Goal: Book appointment/travel/reservation

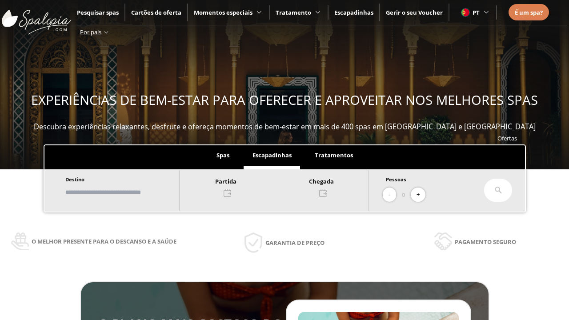
click at [125, 192] on input "text" at bounding box center [118, 193] width 111 height 16
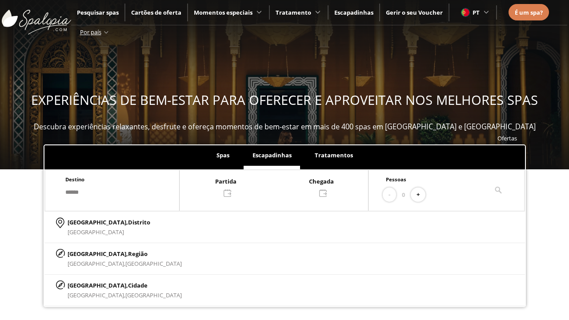
type input "******"
click at [89, 285] on p "[GEOGRAPHIC_DATA], Cidade" at bounding box center [125, 286] width 114 height 10
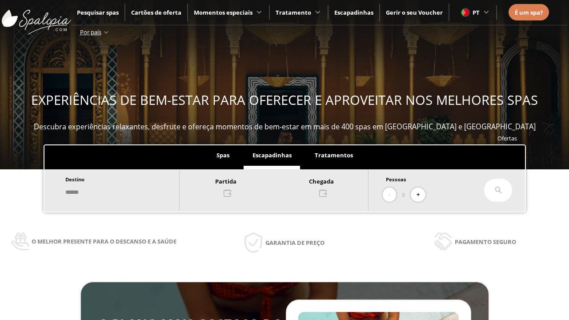
click at [283, 186] on div at bounding box center [274, 186] width 189 height 21
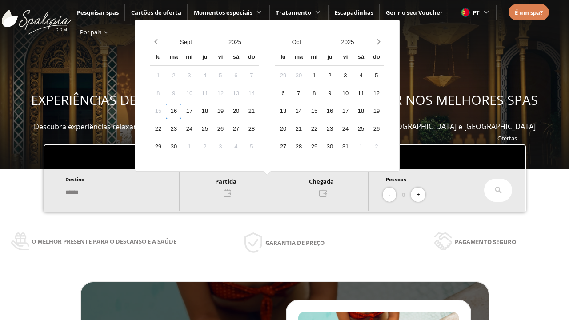
click at [213, 111] on div "18" at bounding box center [205, 112] width 16 height 16
click at [228, 111] on div "19" at bounding box center [221, 112] width 16 height 16
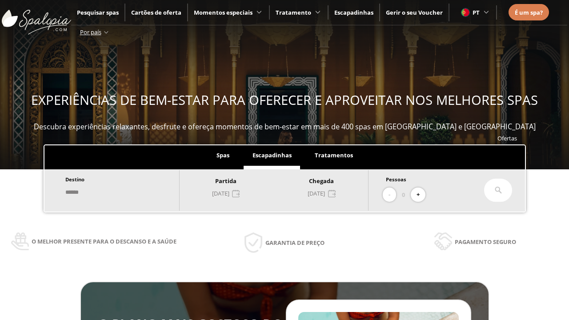
click at [421, 195] on button "+" at bounding box center [418, 195] width 15 height 15
click at [498, 190] on icon at bounding box center [498, 190] width 7 height 7
